Goal: Task Accomplishment & Management: Use online tool/utility

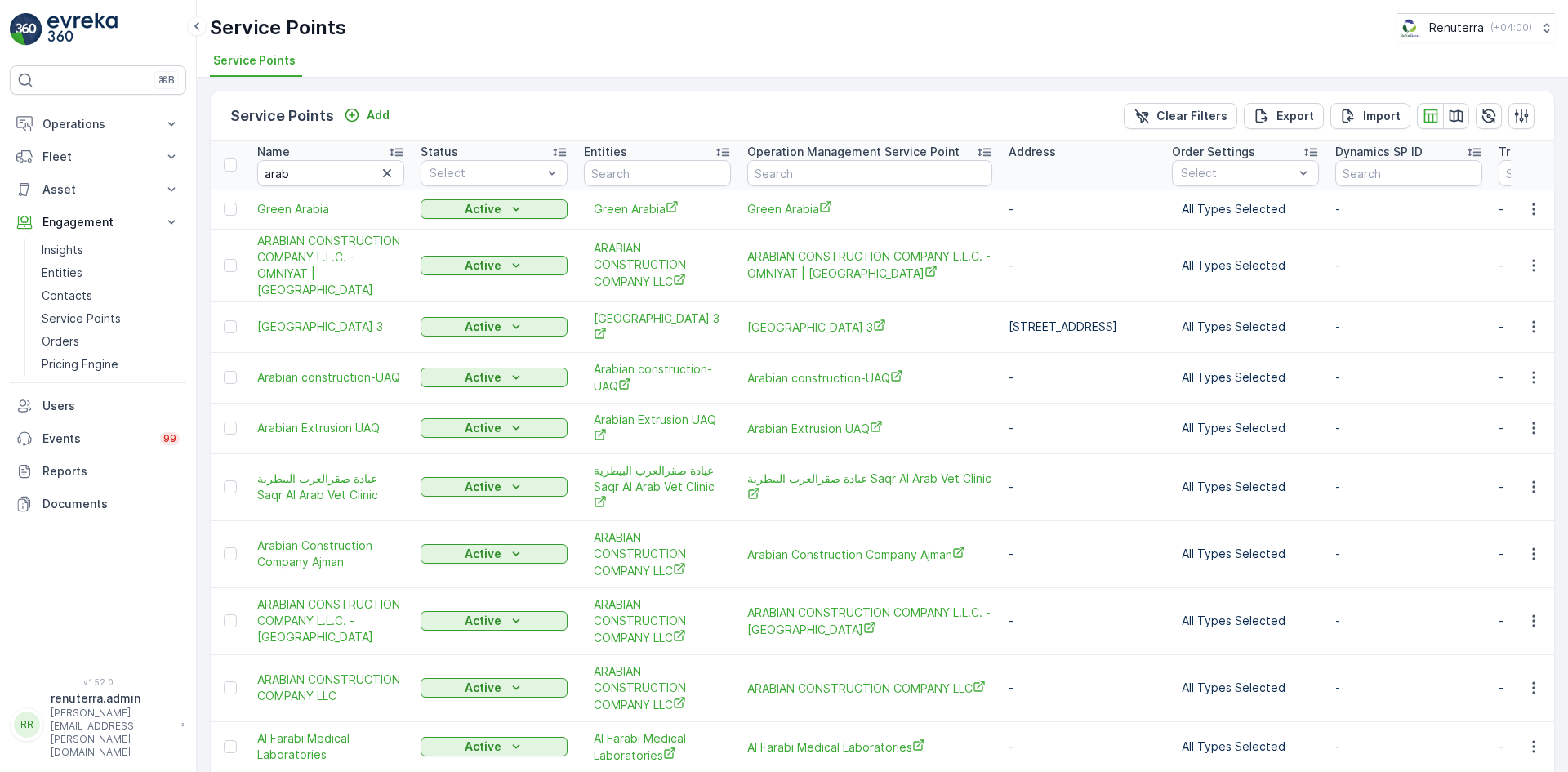
scroll to position [14, 0]
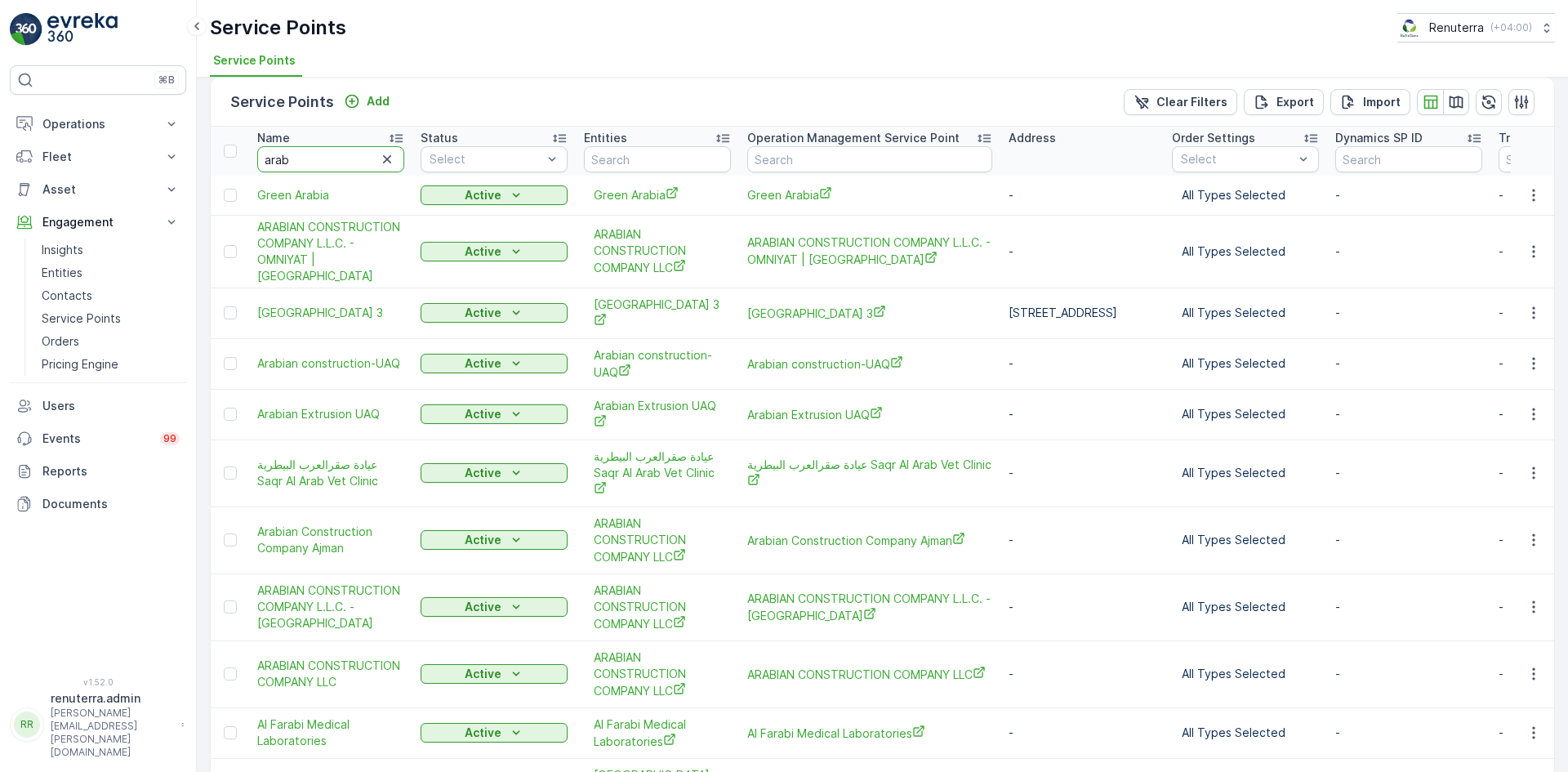
click at [297, 160] on input "arab" at bounding box center [331, 159] width 147 height 26
type input "a"
type input "wade"
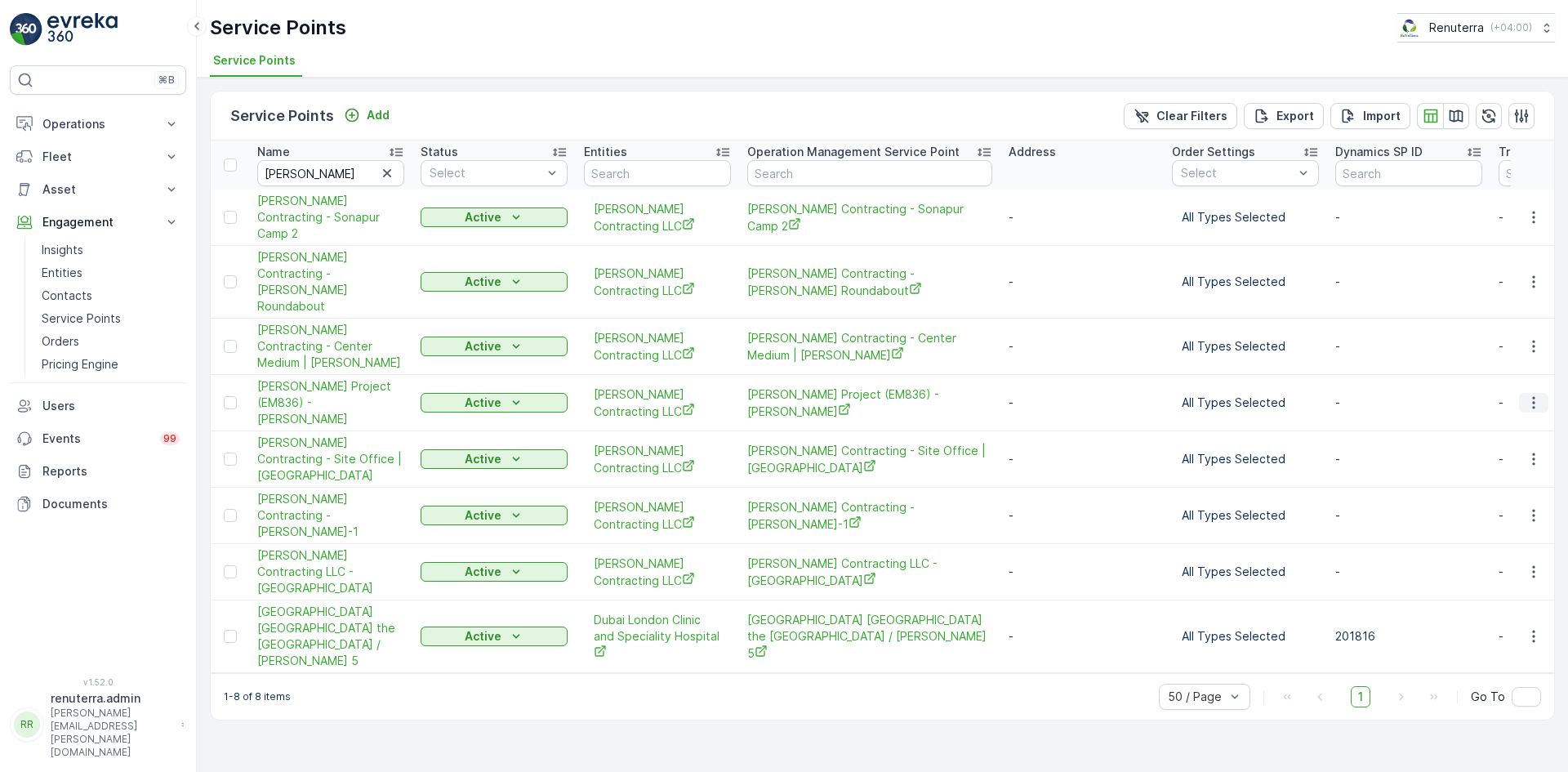
click at [1540, 394] on icon "button" at bounding box center [1533, 402] width 16 height 16
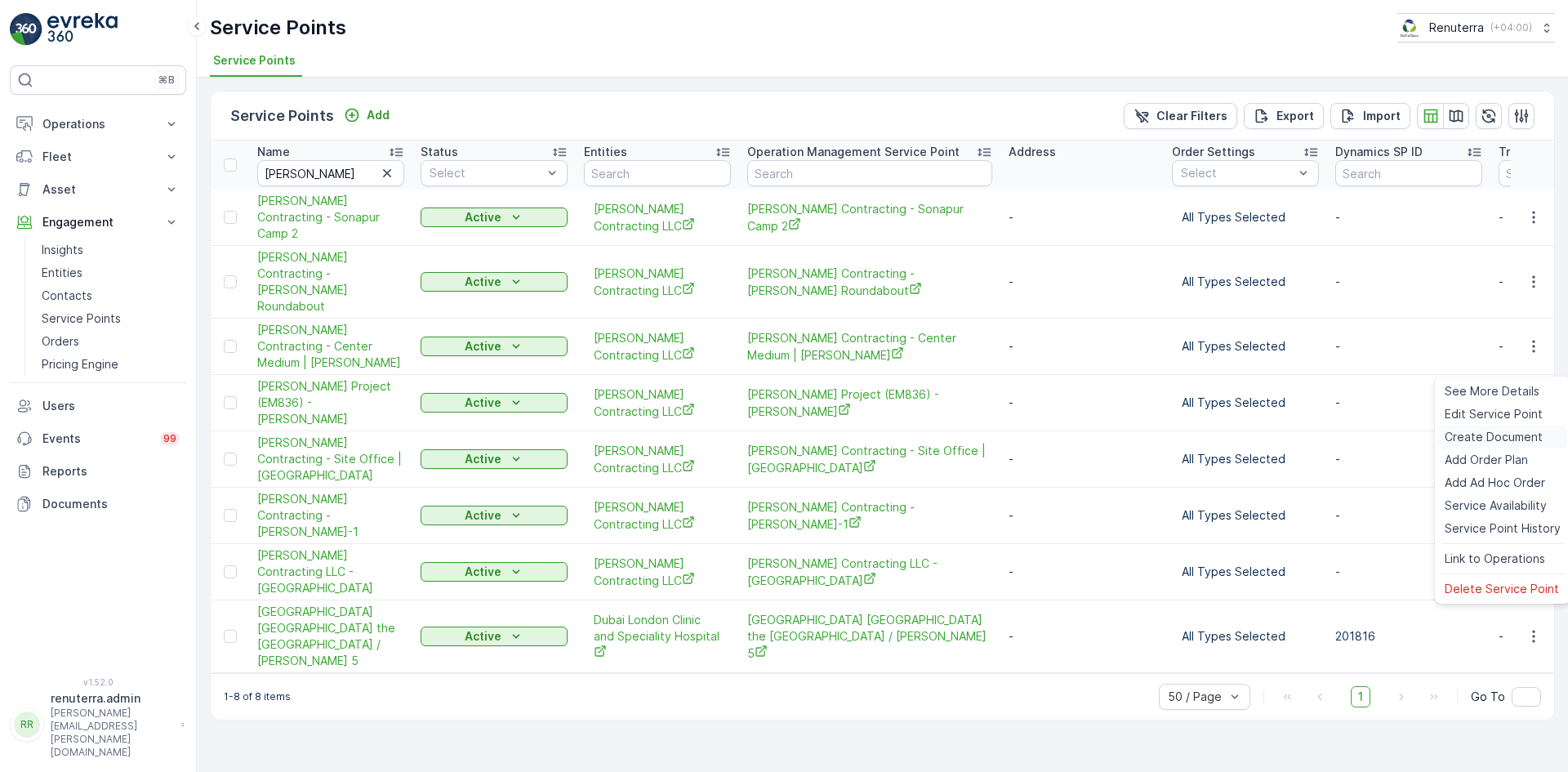
click at [1475, 434] on span "Create Document" at bounding box center [1493, 437] width 98 height 16
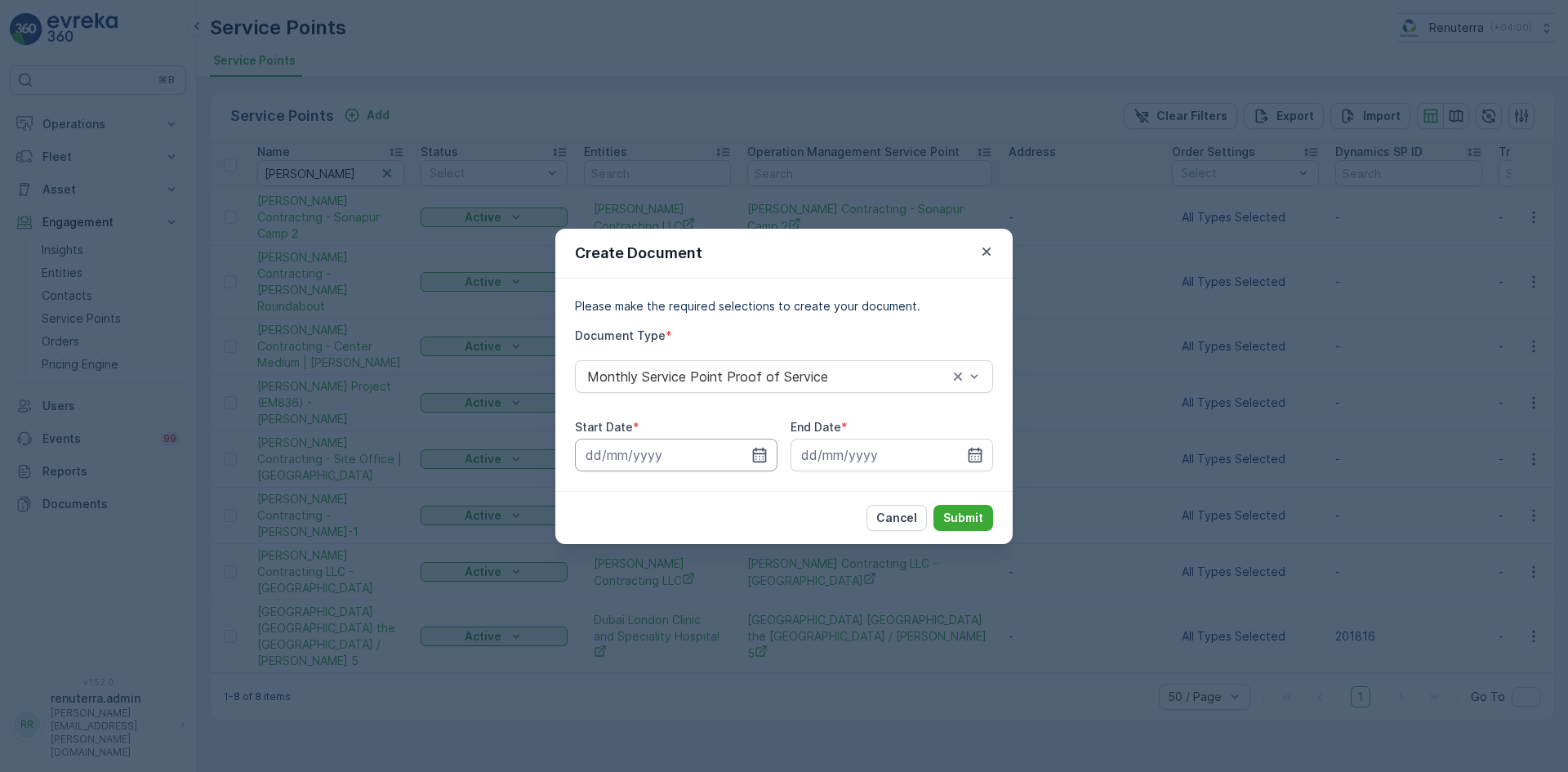
drag, startPoint x: 760, startPoint y: 458, endPoint x: 754, endPoint y: 470, distance: 13.4
click at [757, 458] on icon "button" at bounding box center [760, 455] width 16 height 16
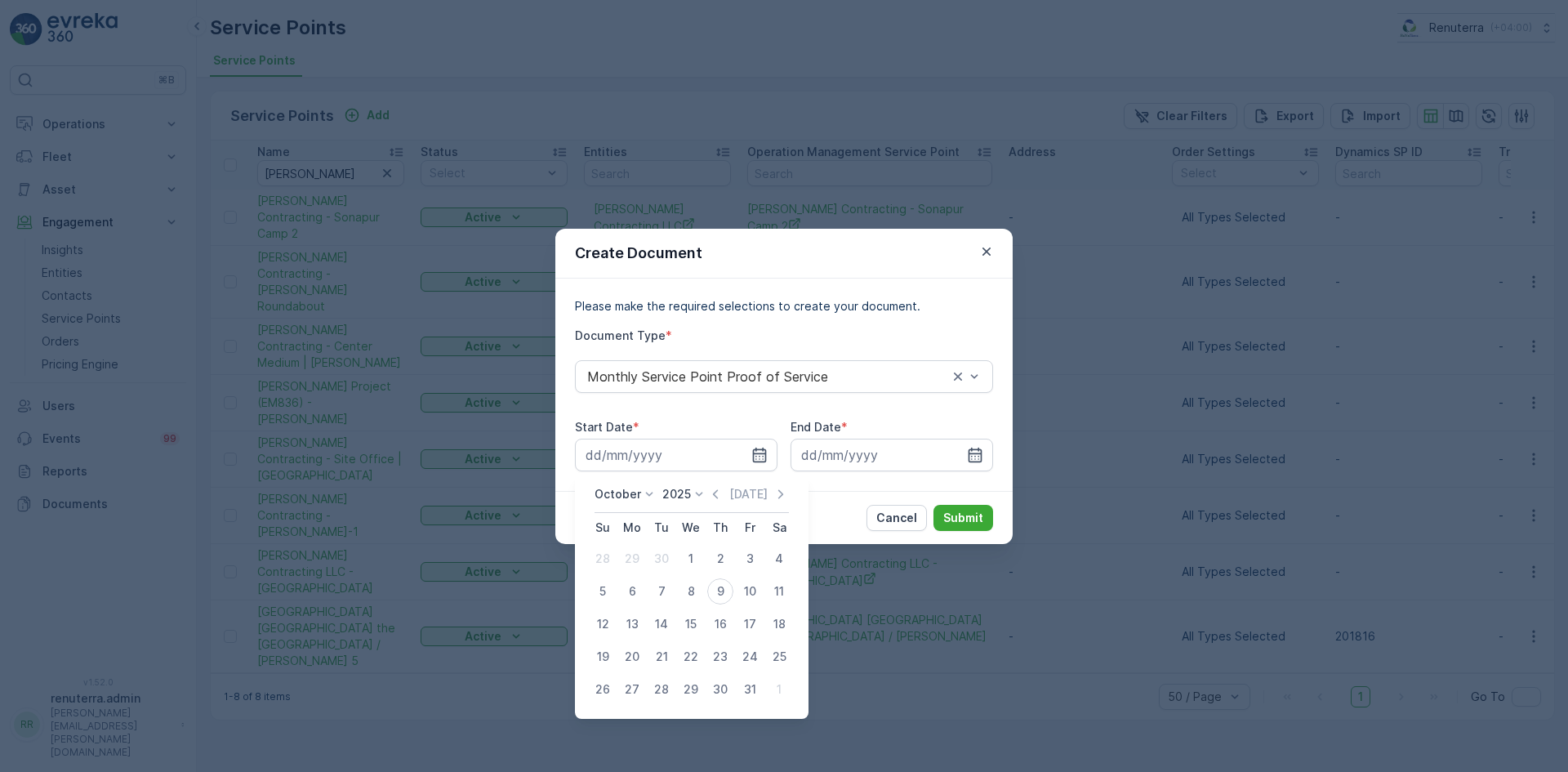
click at [712, 502] on icon "button" at bounding box center [715, 494] width 16 height 16
click at [632, 559] on div "1" at bounding box center [632, 558] width 26 height 26
type input "01.09.2025"
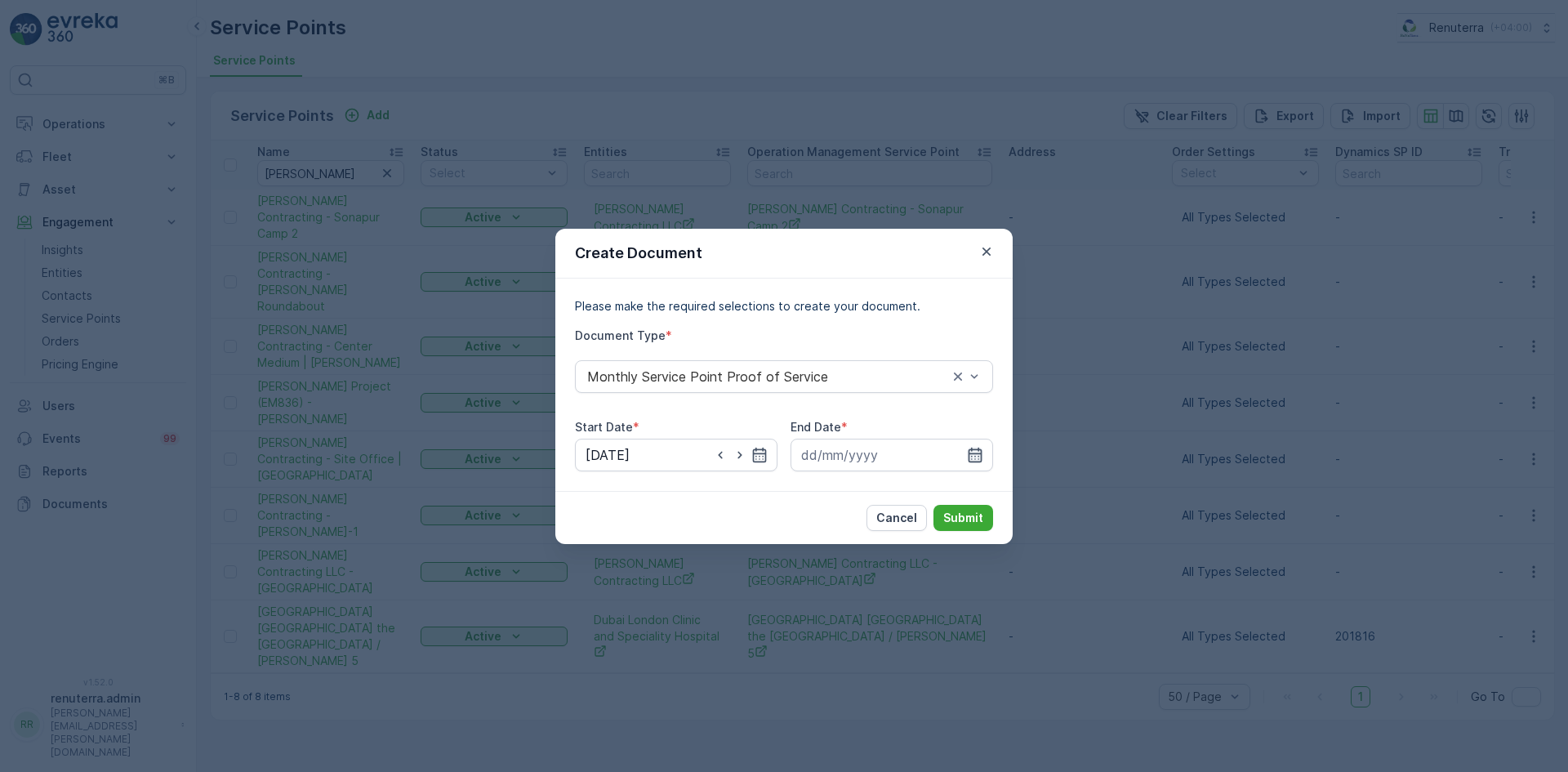
click at [981, 456] on icon "button" at bounding box center [975, 454] width 14 height 15
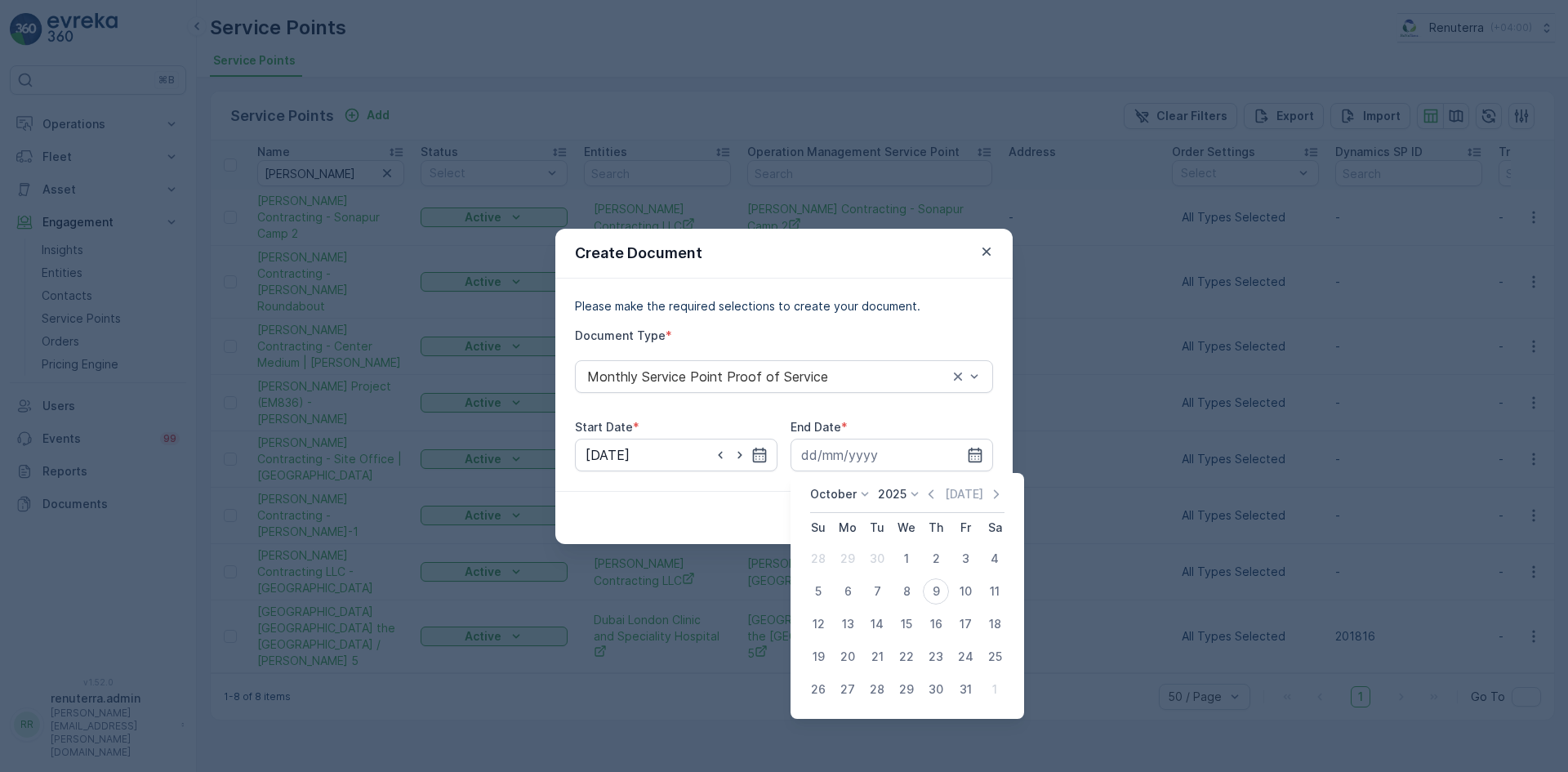
click at [934, 496] on icon "button" at bounding box center [930, 494] width 5 height 9
click at [873, 688] on div "30" at bounding box center [876, 689] width 26 height 26
type input "30.09.2025"
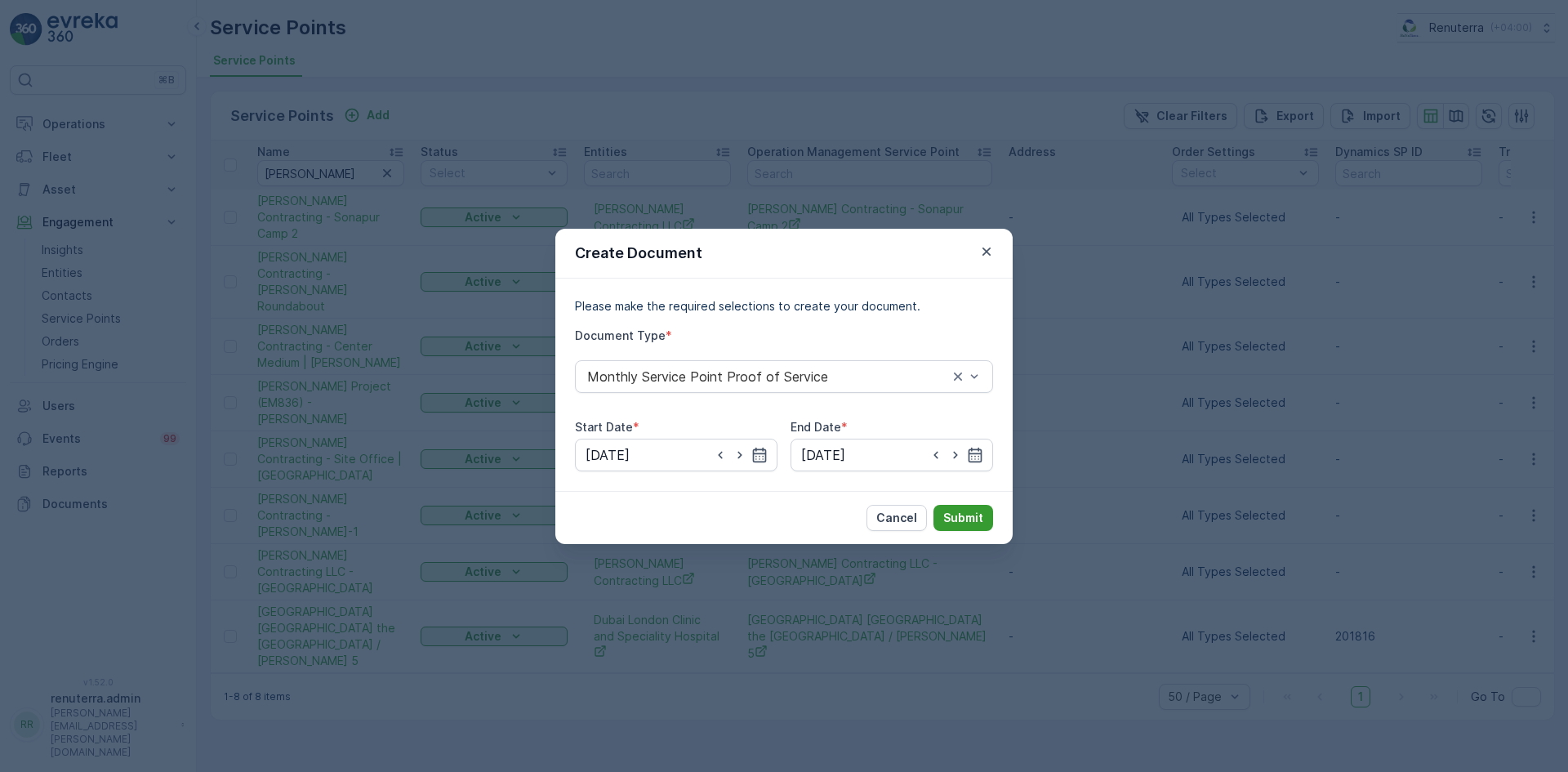
click at [969, 514] on p "Submit" at bounding box center [963, 518] width 40 height 16
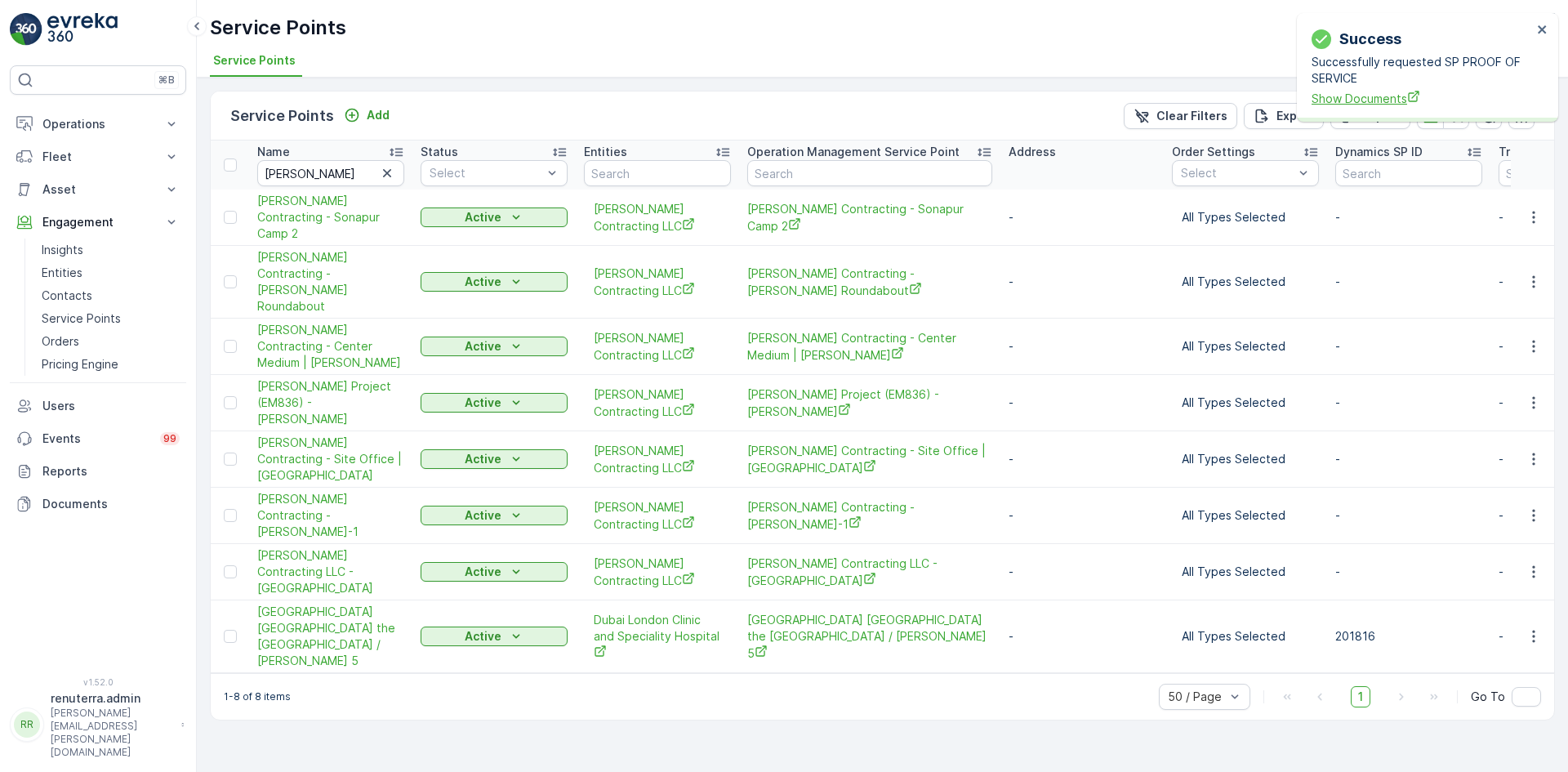
click at [1358, 92] on span "Show Documents" at bounding box center [1421, 98] width 220 height 17
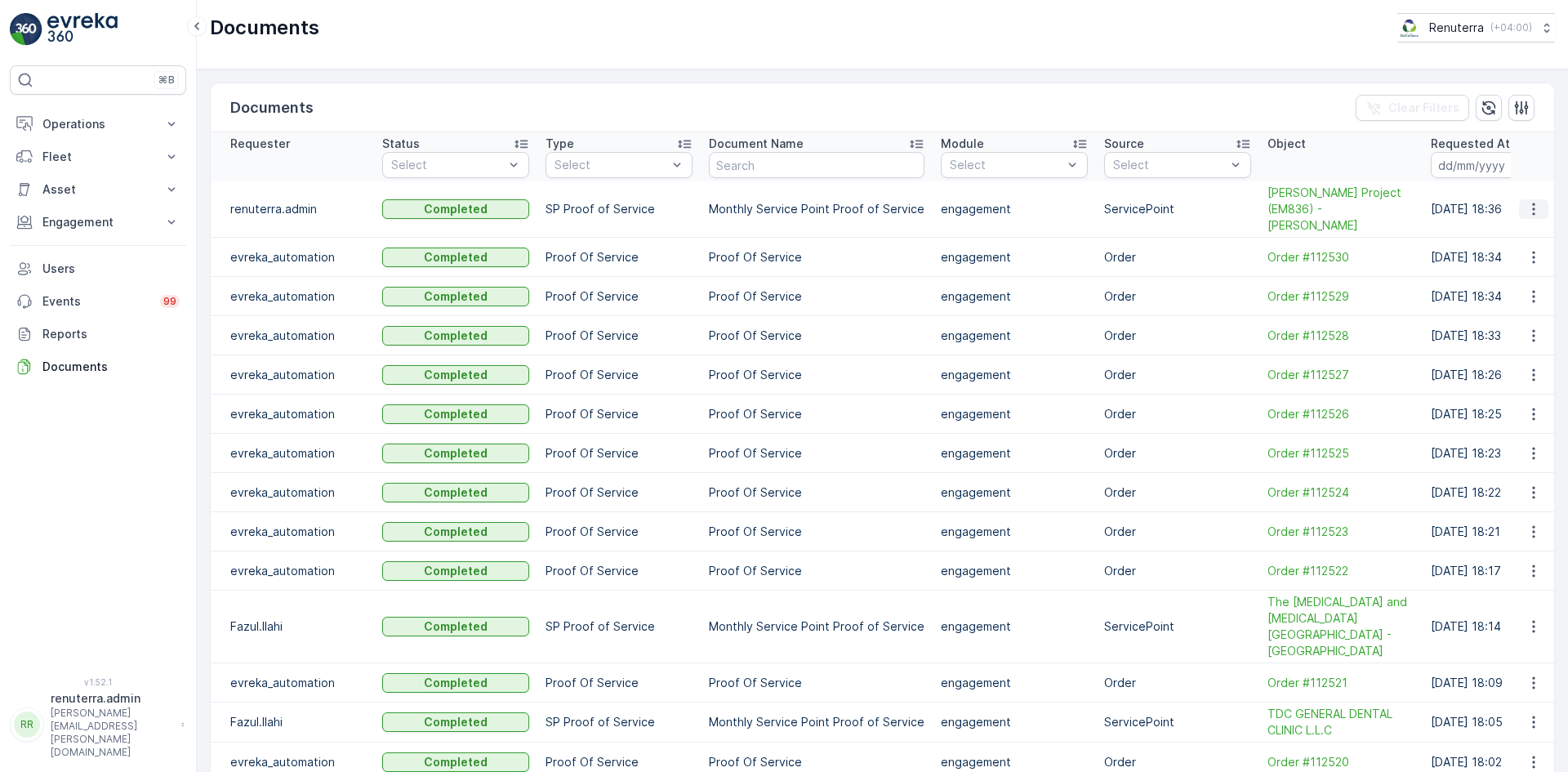
click at [1525, 203] on icon "button" at bounding box center [1533, 209] width 16 height 16
click at [1523, 236] on div "See Details" at bounding box center [1529, 225] width 76 height 23
